Goal: Task Accomplishment & Management: Manage account settings

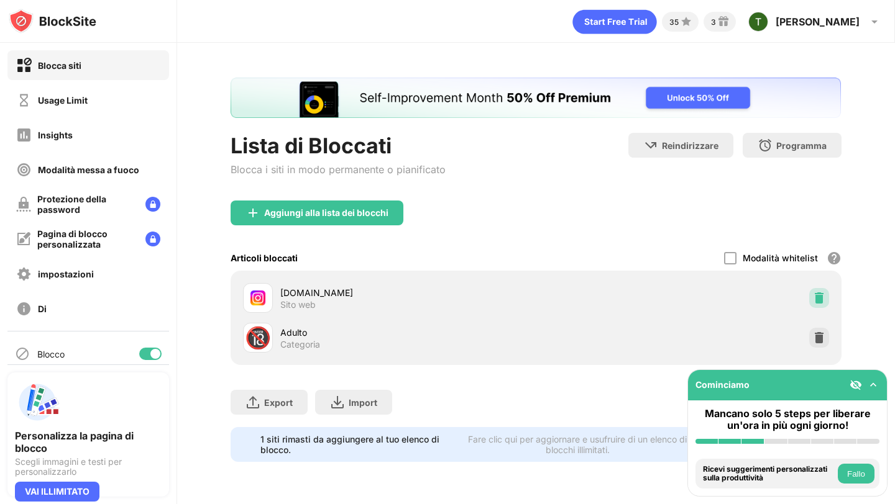
click at [818, 299] on img at bounding box center [819, 298] width 12 height 12
